Goal: Find specific page/section: Find specific page/section

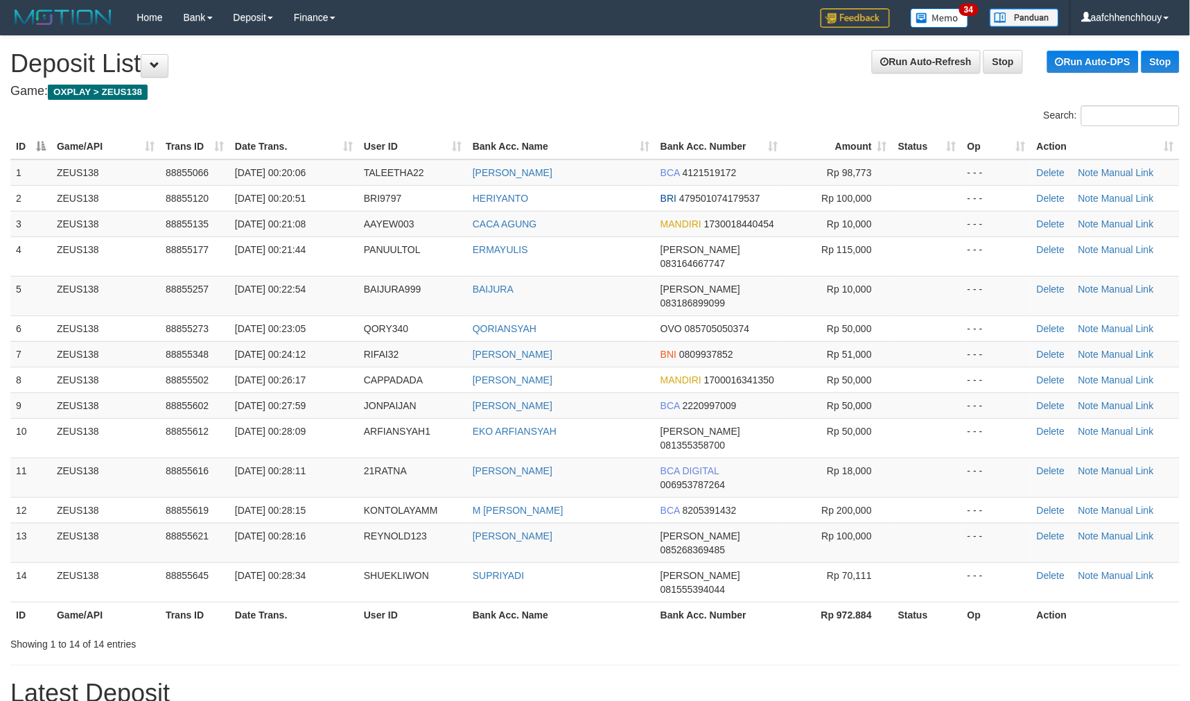
drag, startPoint x: 568, startPoint y: 134, endPoint x: 582, endPoint y: 125, distance: 16.2
click at [582, 125] on div "Search: ID Game/API Trans ID Date Trans. User ID Bank Acc. Name Bank Acc. Numbe…" at bounding box center [594, 378] width 1169 height 546
